Goal: Transaction & Acquisition: Purchase product/service

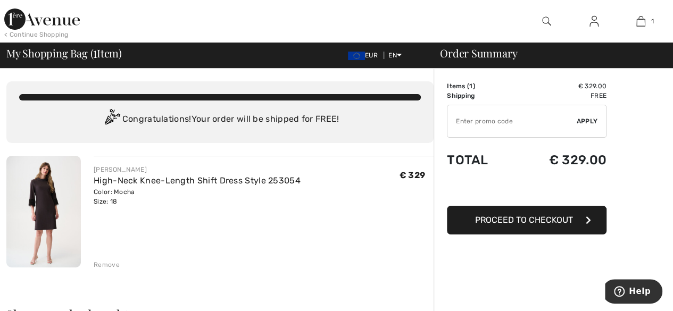
click at [519, 133] on input "TEXT" at bounding box center [512, 121] width 129 height 32
type input "NEW10"
click at [583, 122] on span "Apply" at bounding box center [587, 122] width 21 height 10
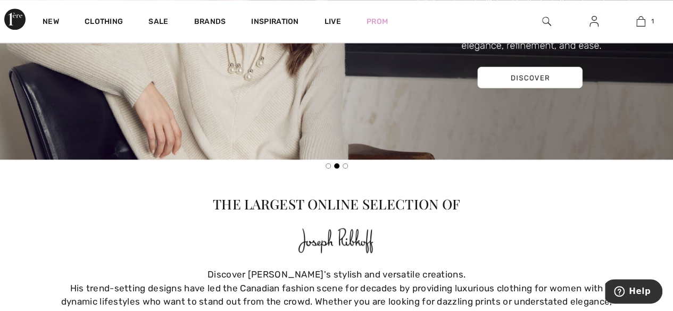
scroll to position [533, 0]
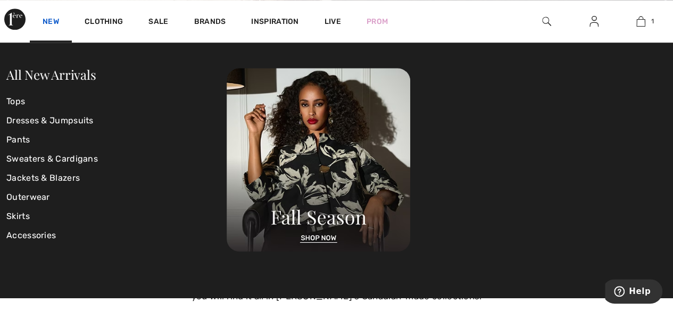
click at [52, 26] on link "New" at bounding box center [51, 22] width 16 height 11
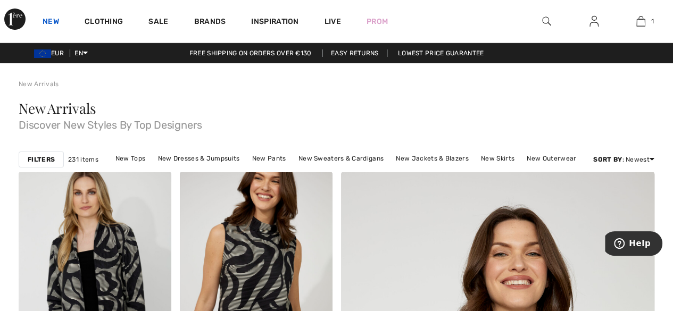
click at [51, 22] on link "New" at bounding box center [51, 22] width 16 height 11
click at [44, 159] on strong "Filters" at bounding box center [41, 160] width 27 height 10
